Goal: Transaction & Acquisition: Purchase product/service

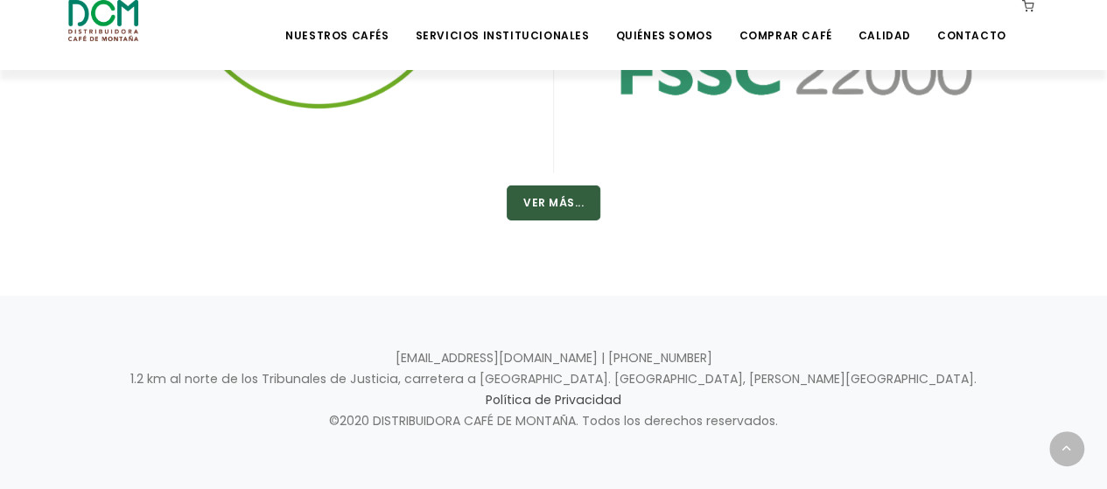
scroll to position [2935, 0]
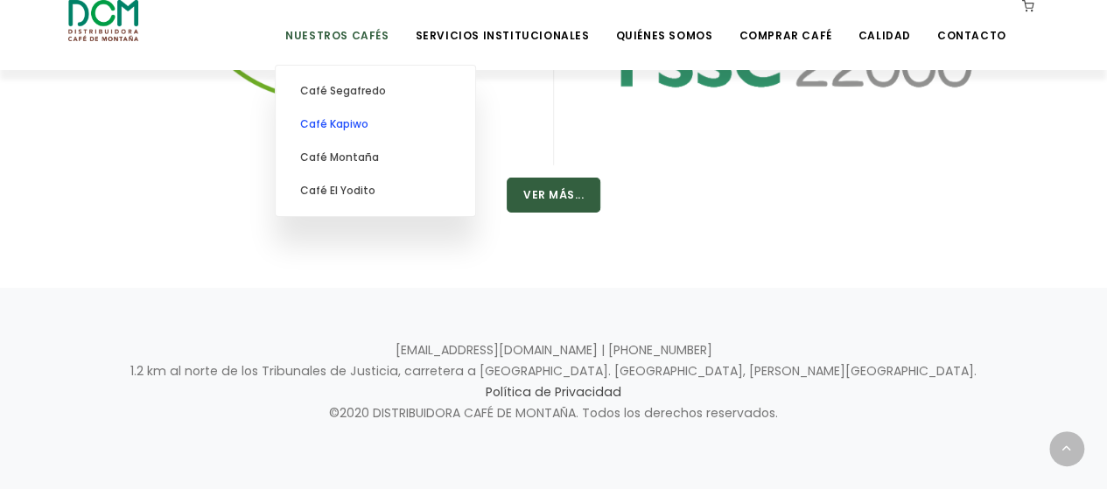
click at [376, 120] on link "Café Kapiwo" at bounding box center [375, 124] width 182 height 33
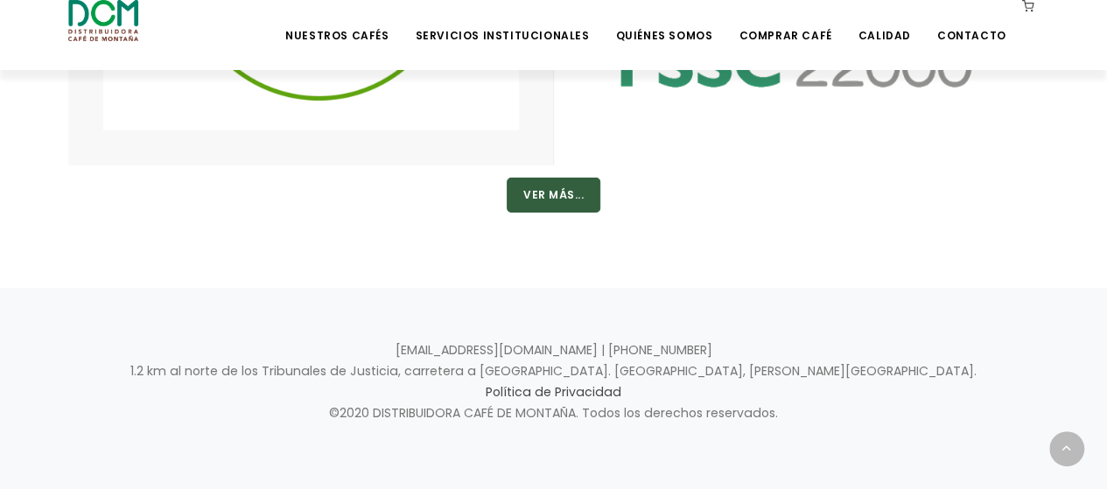
scroll to position [2932, 0]
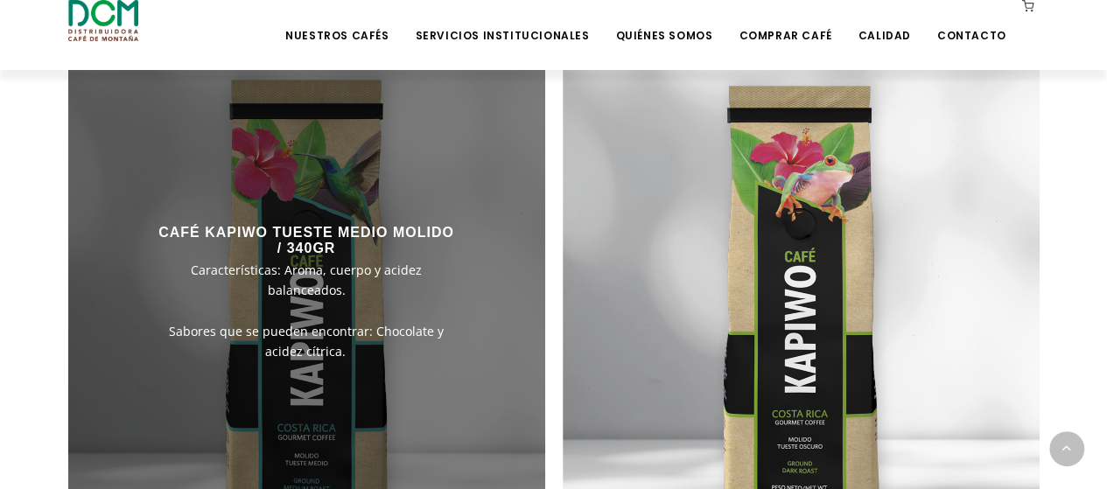
scroll to position [1051, 0]
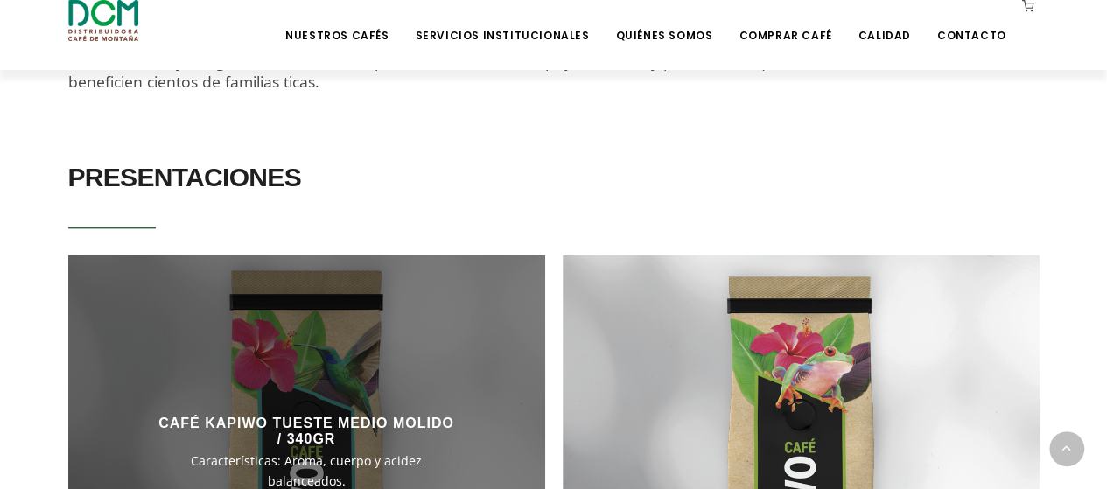
scroll to position [1342, 0]
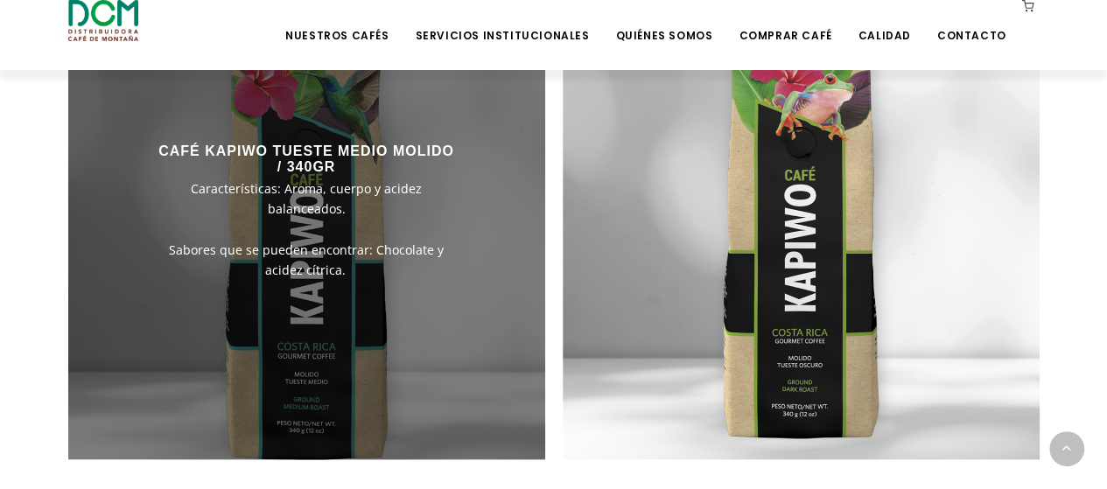
click at [303, 244] on div "CAFÉ KAPIWO TUESTE MEDIO MOLIDO / 340GR Características: Aroma, cuerpo y acidez…" at bounding box center [306, 211] width 334 height 172
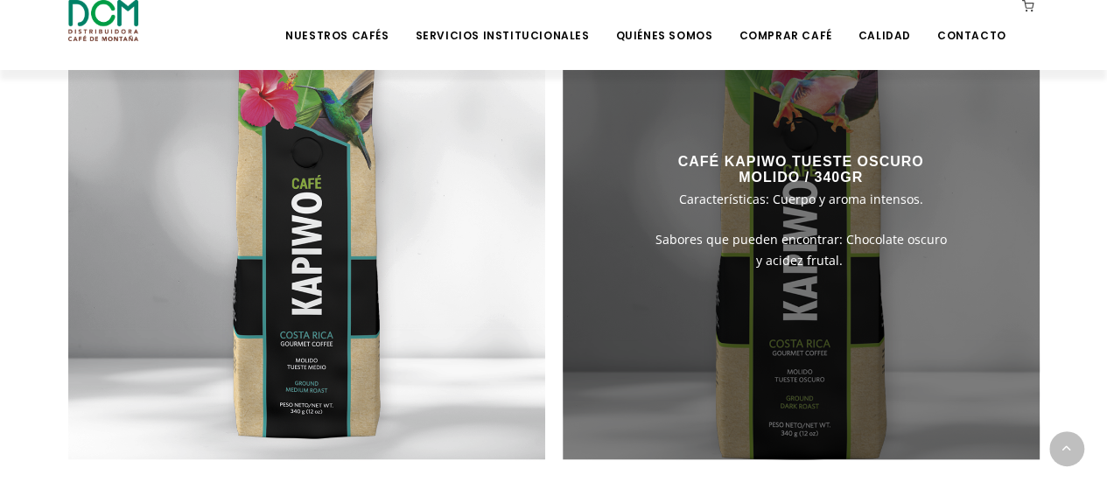
click at [798, 243] on div "CAFÉ KAPIWO TUESTE OSCURO MOLIDO / 340GR Características: Cuerpo y aroma intens…" at bounding box center [800, 211] width 334 height 151
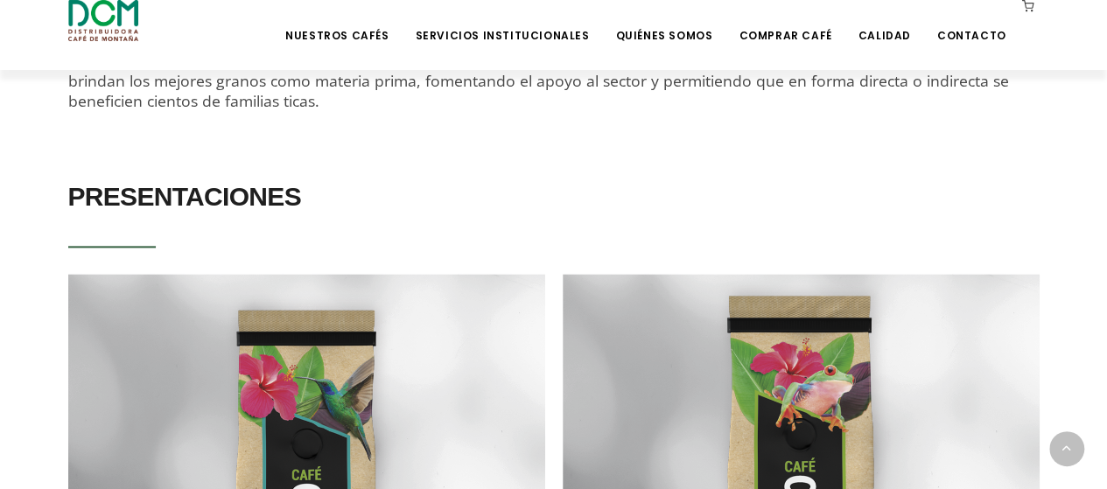
scroll to position [759, 0]
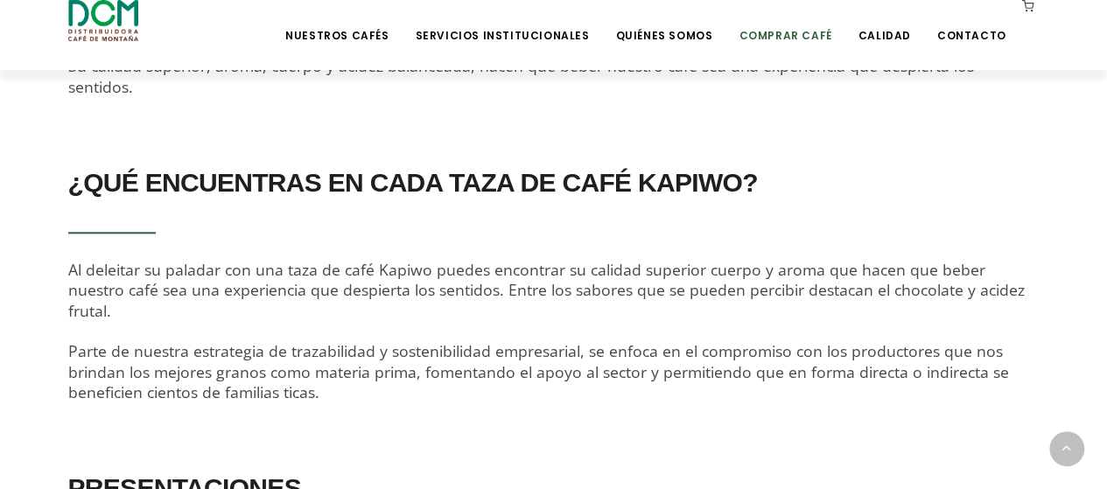
click at [789, 36] on link "Comprar Café" at bounding box center [785, 22] width 114 height 41
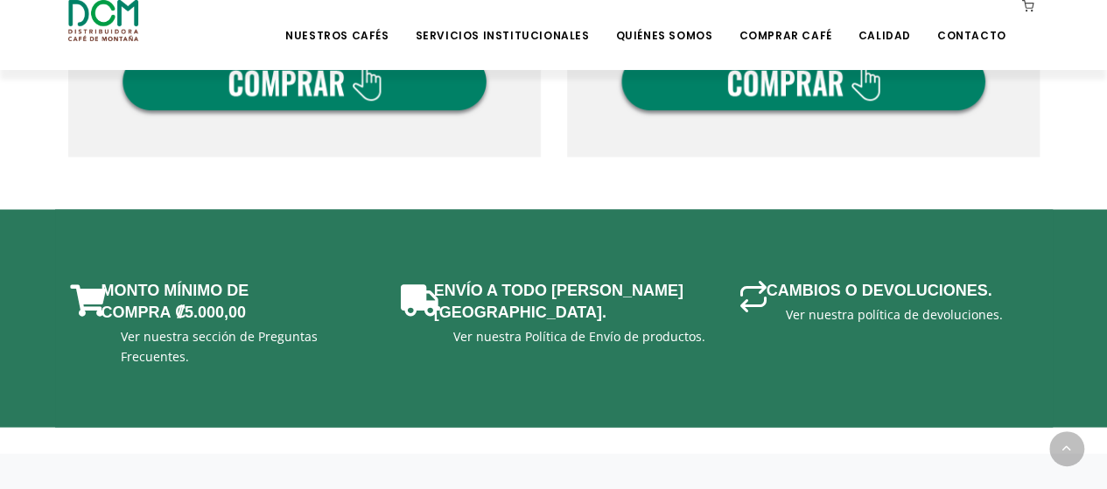
scroll to position [1166, 0]
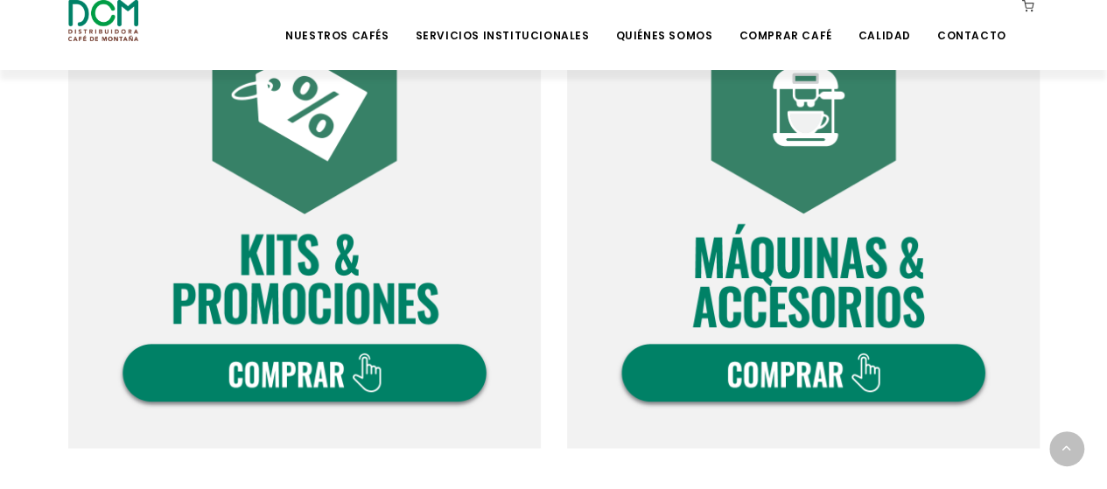
click at [315, 216] on img at bounding box center [304, 212] width 472 height 472
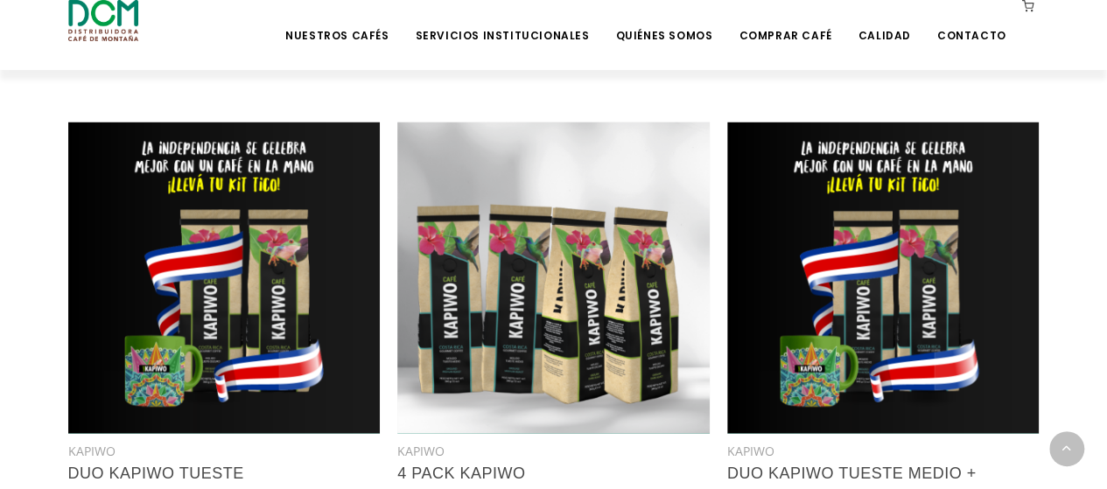
scroll to position [1458, 0]
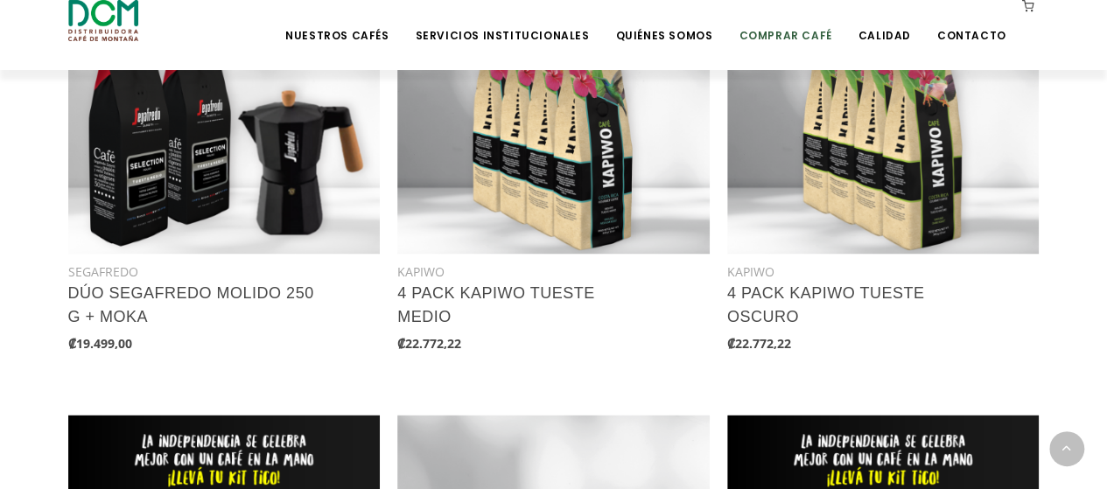
click at [786, 36] on link "Comprar Café" at bounding box center [785, 22] width 114 height 41
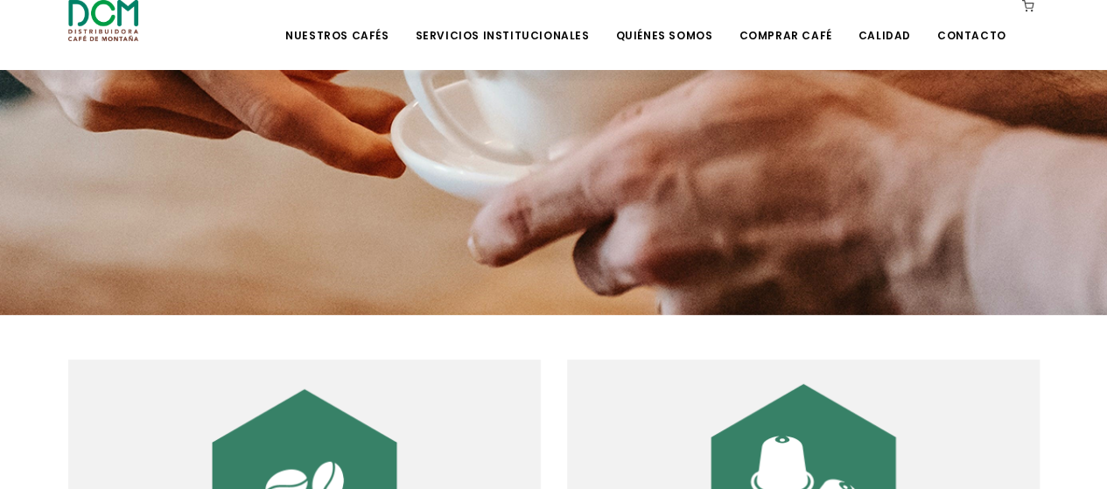
scroll to position [583, 0]
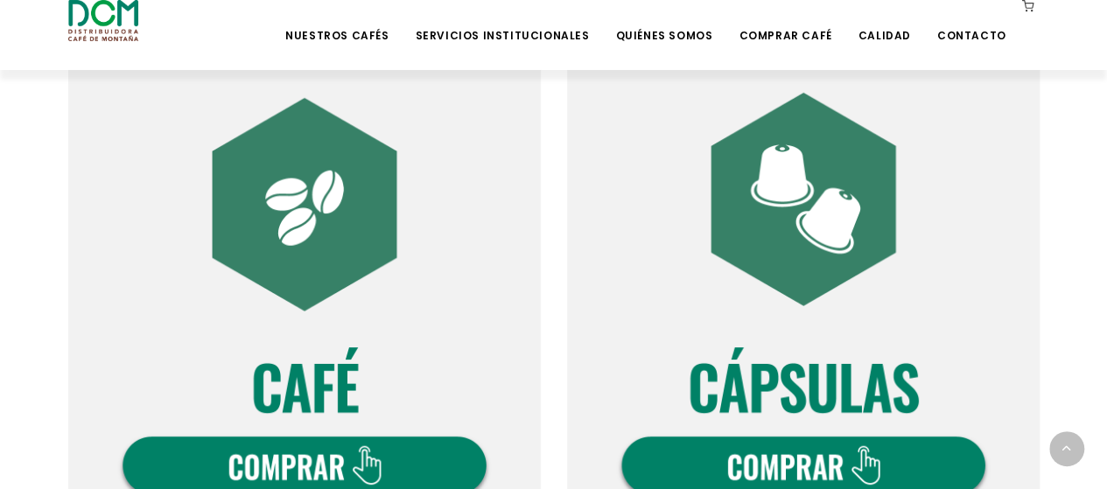
click at [311, 292] on img at bounding box center [304, 304] width 472 height 472
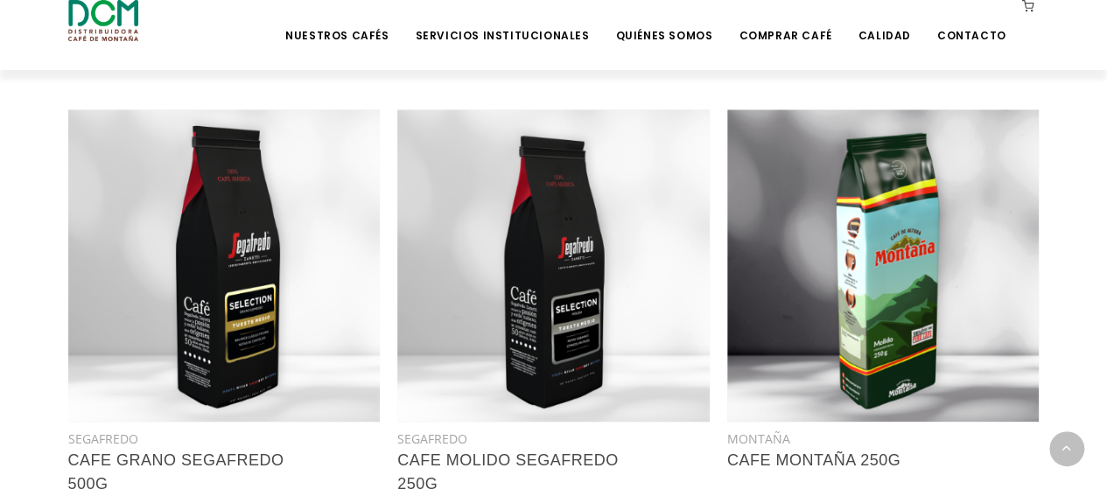
scroll to position [583, 0]
